Goal: Check status

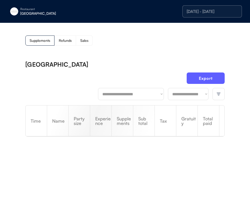
click at [46, 16] on div "Restaurant [GEOGRAPHIC_DATA]" at bounding box center [46, 12] width 76 height 12
click at [26, 12] on div "[GEOGRAPHIC_DATA]" at bounding box center [52, 14] width 64 height 4
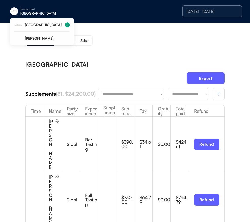
click at [48, 12] on div "[GEOGRAPHIC_DATA]" at bounding box center [52, 14] width 64 height 4
click at [51, 40] on div "[PERSON_NAME]" at bounding box center [47, 38] width 45 height 4
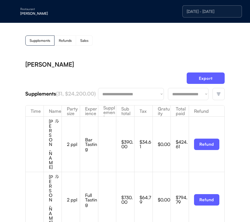
click at [128, 42] on div "Supplements Refunds Sales" at bounding box center [124, 40] width 199 height 10
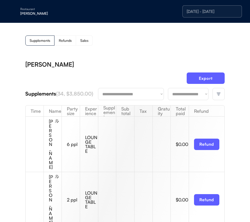
click at [221, 93] on div at bounding box center [218, 94] width 12 height 12
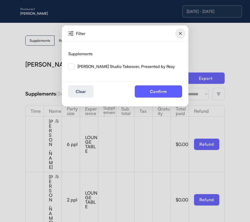
drag, startPoint x: 72, startPoint y: 68, endPoint x: 120, endPoint y: 76, distance: 48.5
click at [72, 68] on img at bounding box center [71, 66] width 6 height 6
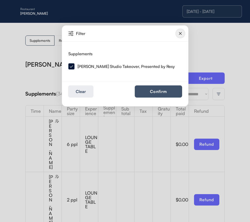
click at [157, 91] on button "Confirm" at bounding box center [158, 91] width 47 height 12
